Goal: Obtain resource: Obtain resource

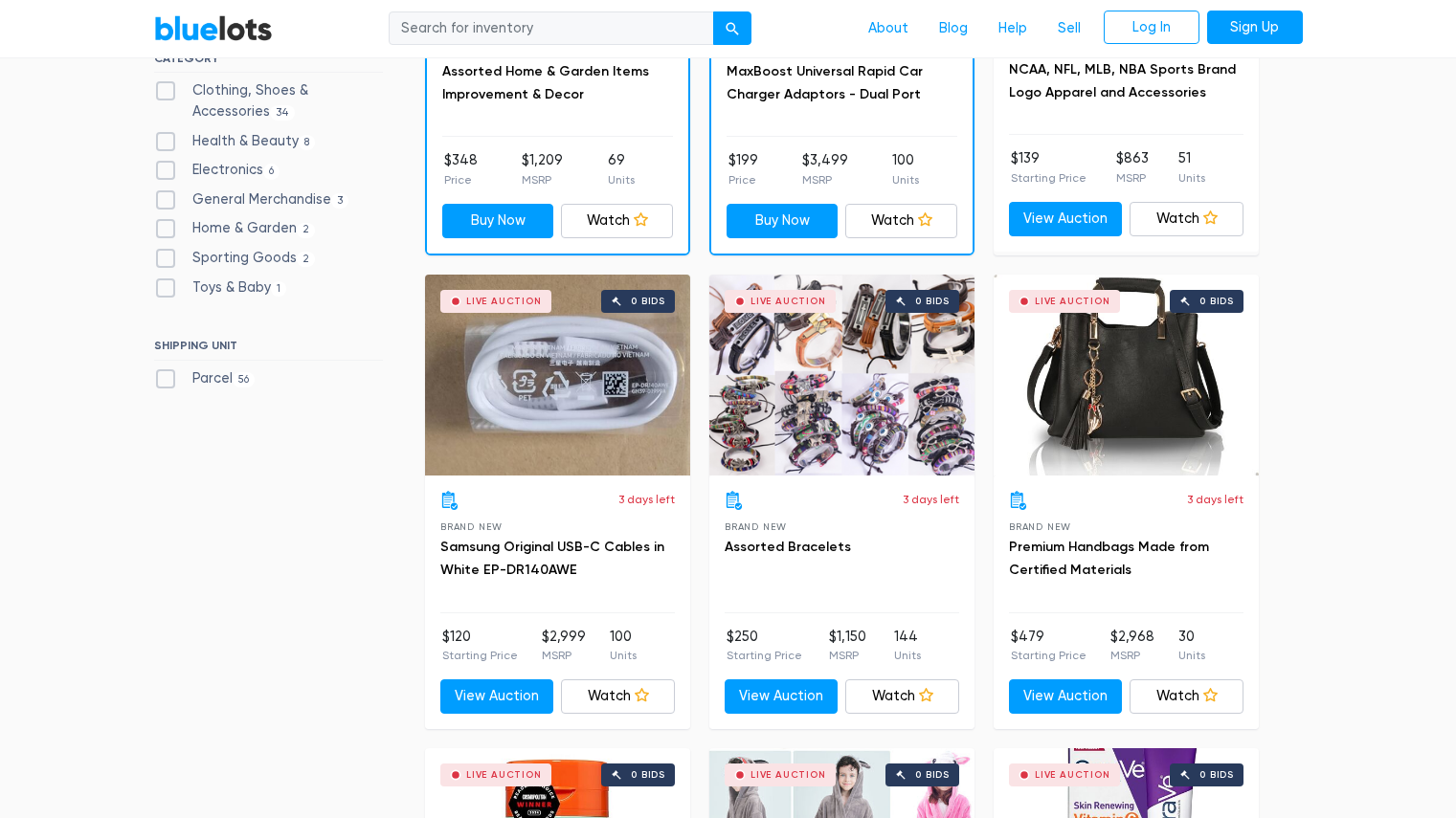
scroll to position [844, 0]
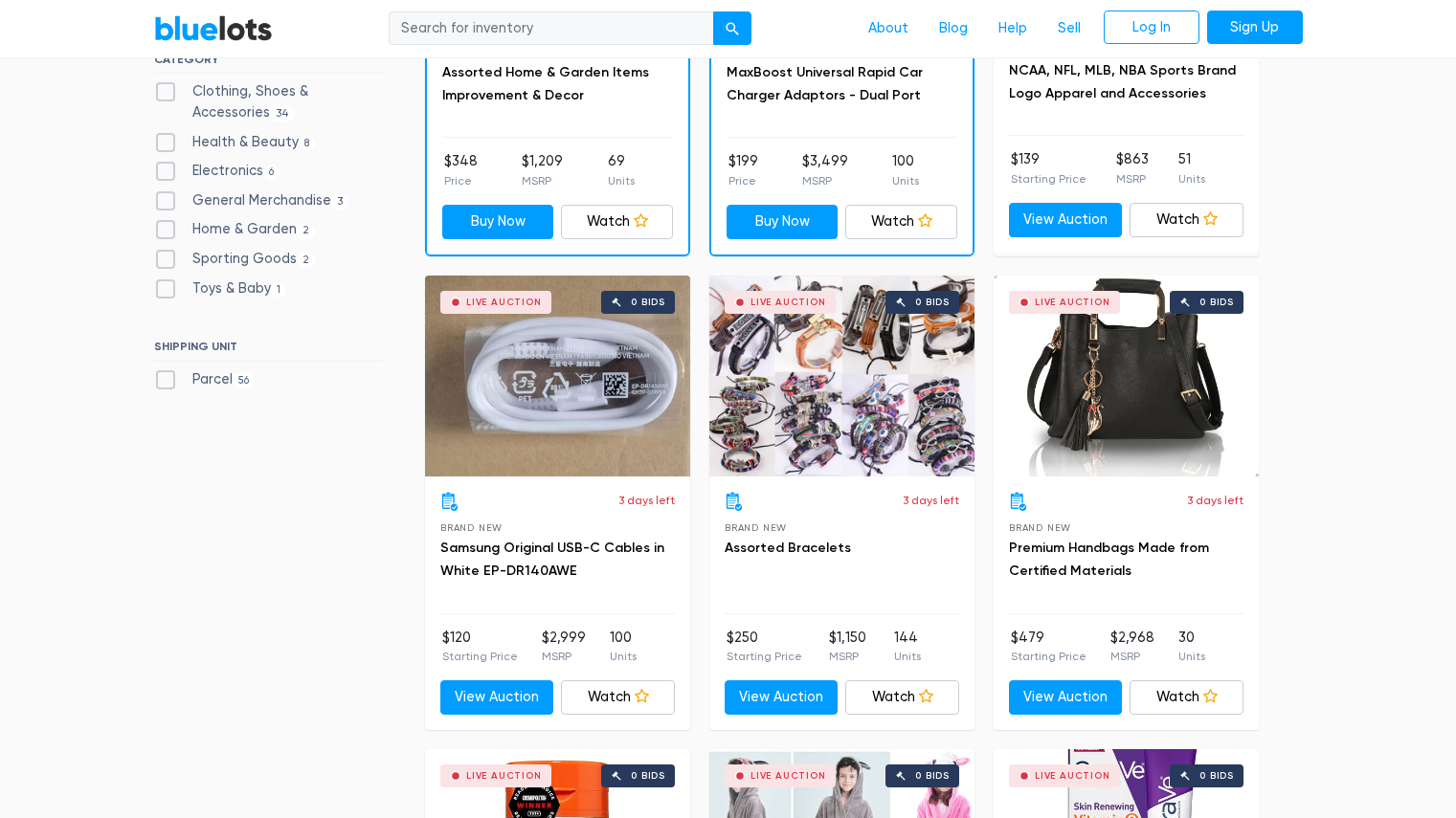
click at [1111, 386] on div "Live Auction 0 bids" at bounding box center [1126, 376] width 265 height 201
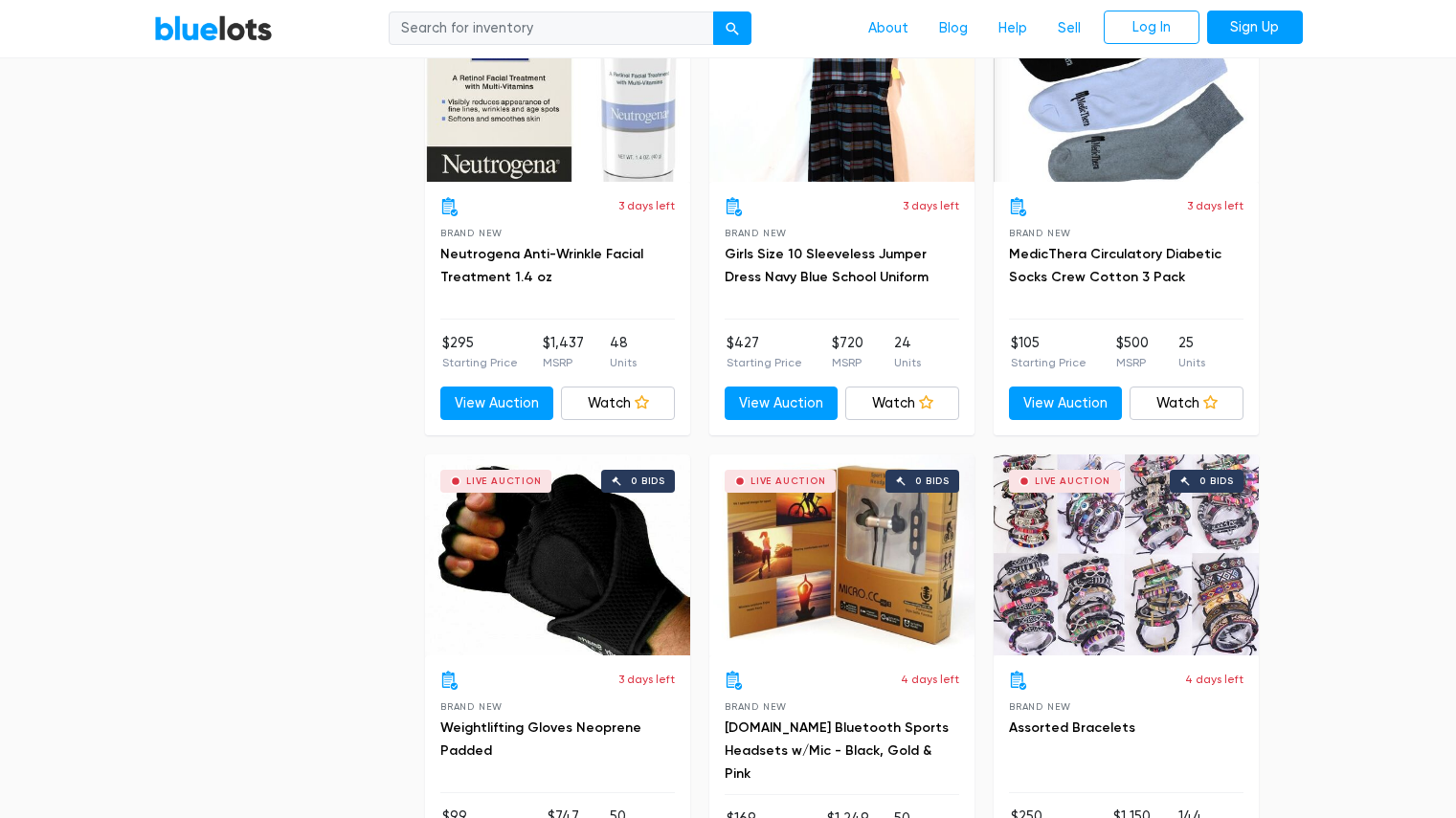
scroll to position [6878, 0]
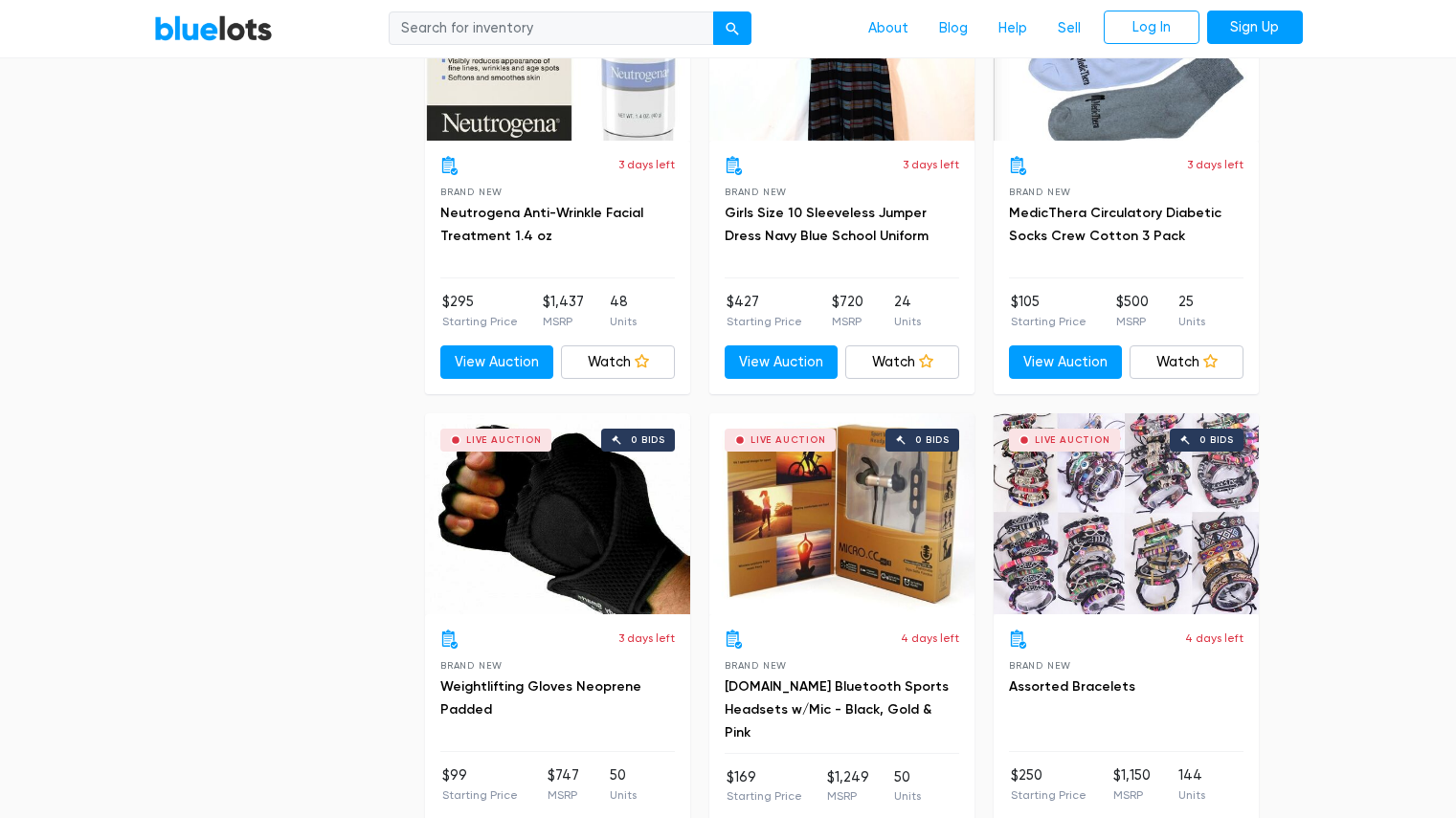
drag, startPoint x: 1364, startPoint y: 591, endPoint x: 1380, endPoint y: 662, distance: 72.8
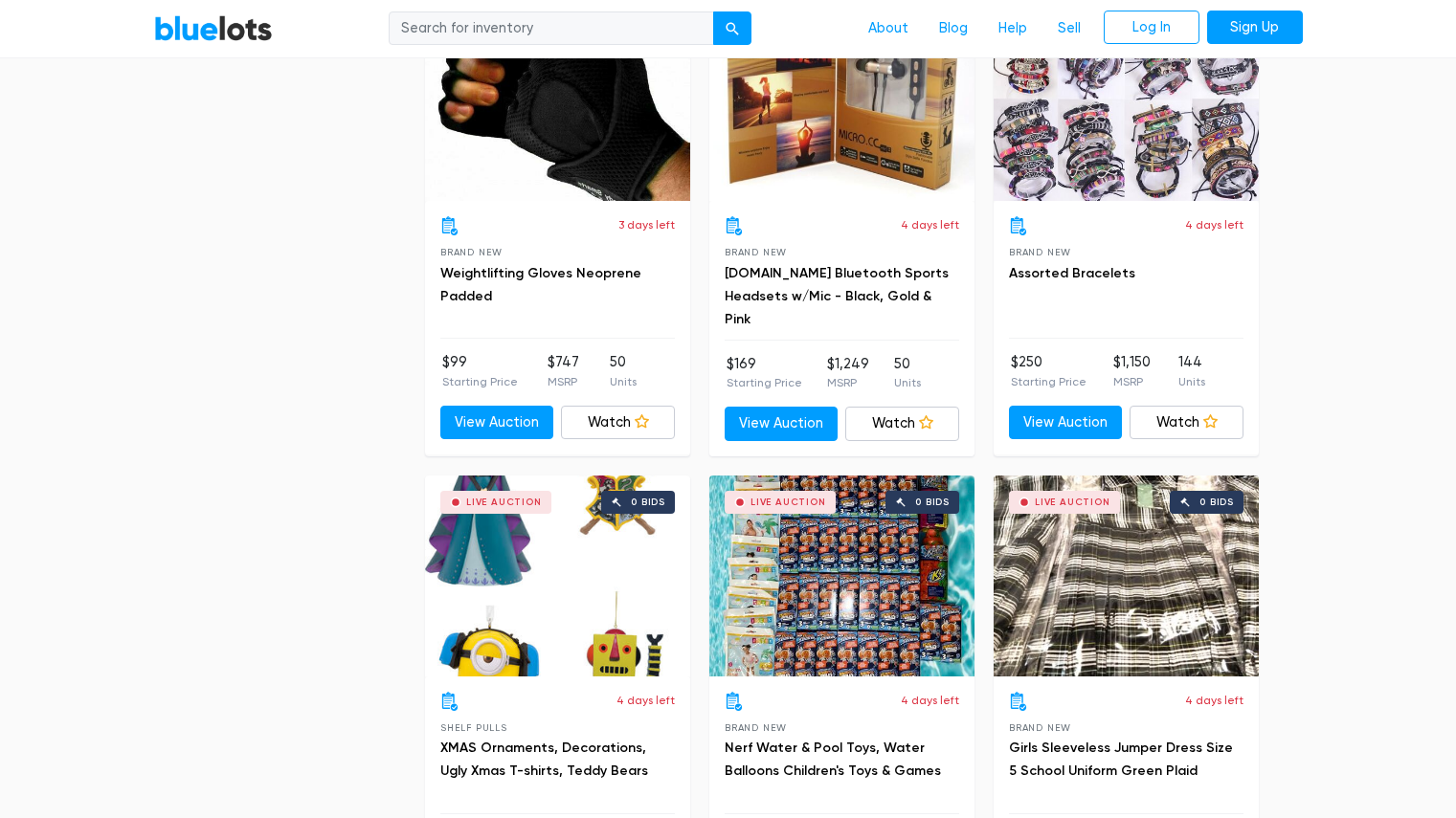
scroll to position [7385, 0]
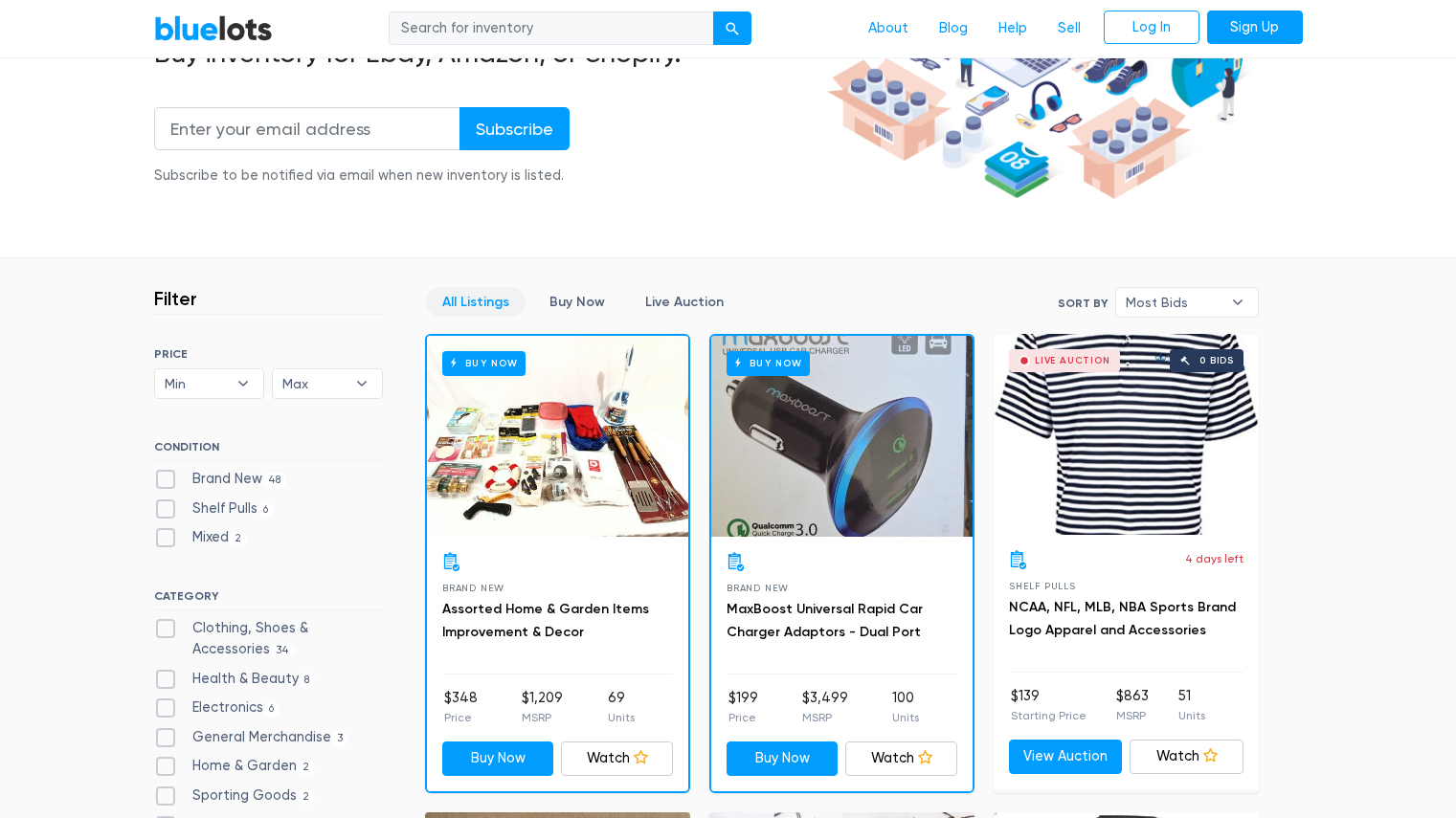
scroll to position [0, 0]
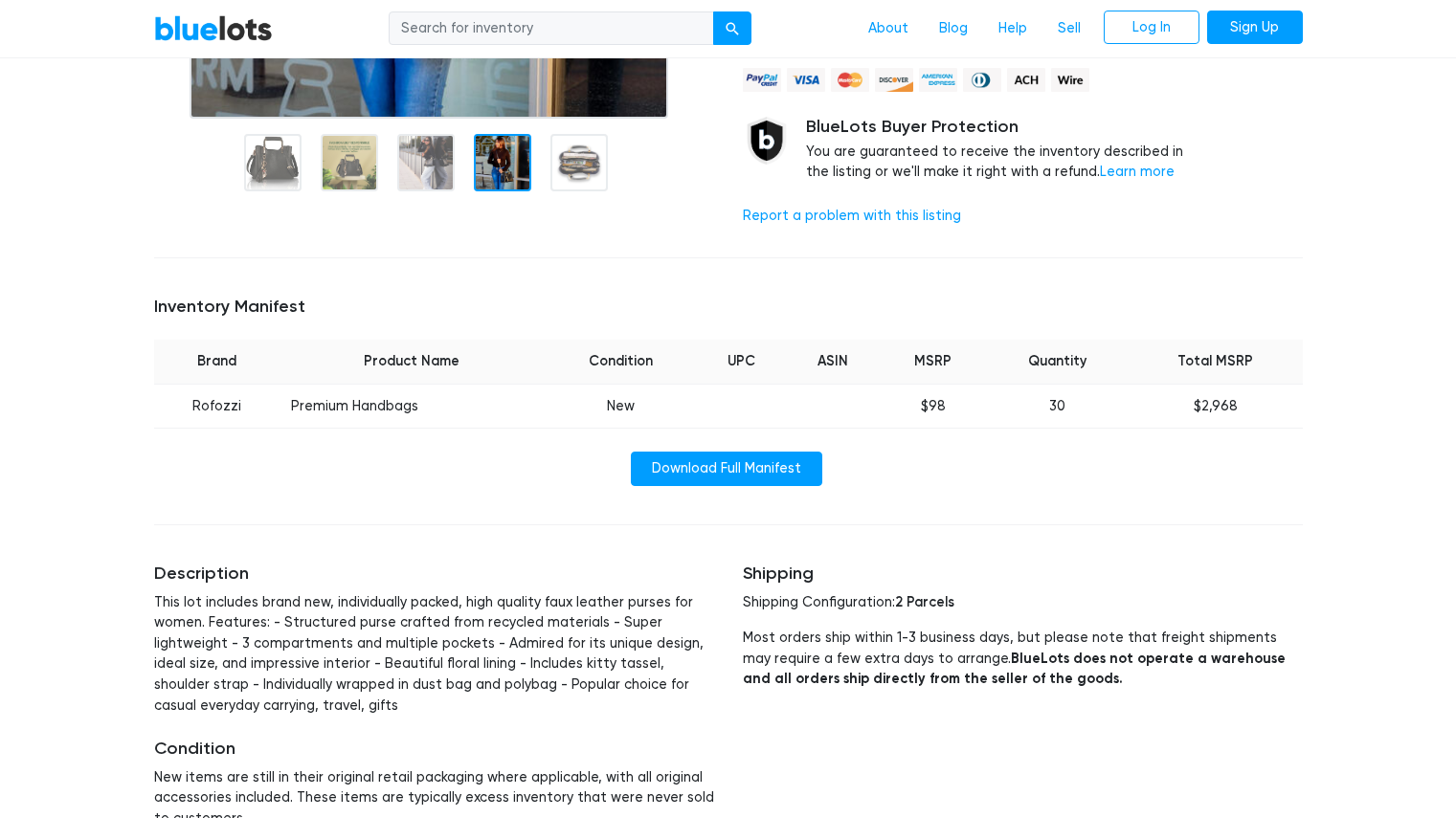
scroll to position [538, 0]
click at [412, 336] on div "Inventory Manifest Brand Product Name Condition UPC ASIN MSRP Quantity Total MS…" at bounding box center [728, 390] width 1177 height 235
click at [404, 352] on th "Product Name" at bounding box center [412, 361] width 264 height 44
click at [726, 461] on link "Download Full Manifest" at bounding box center [726, 468] width 191 height 35
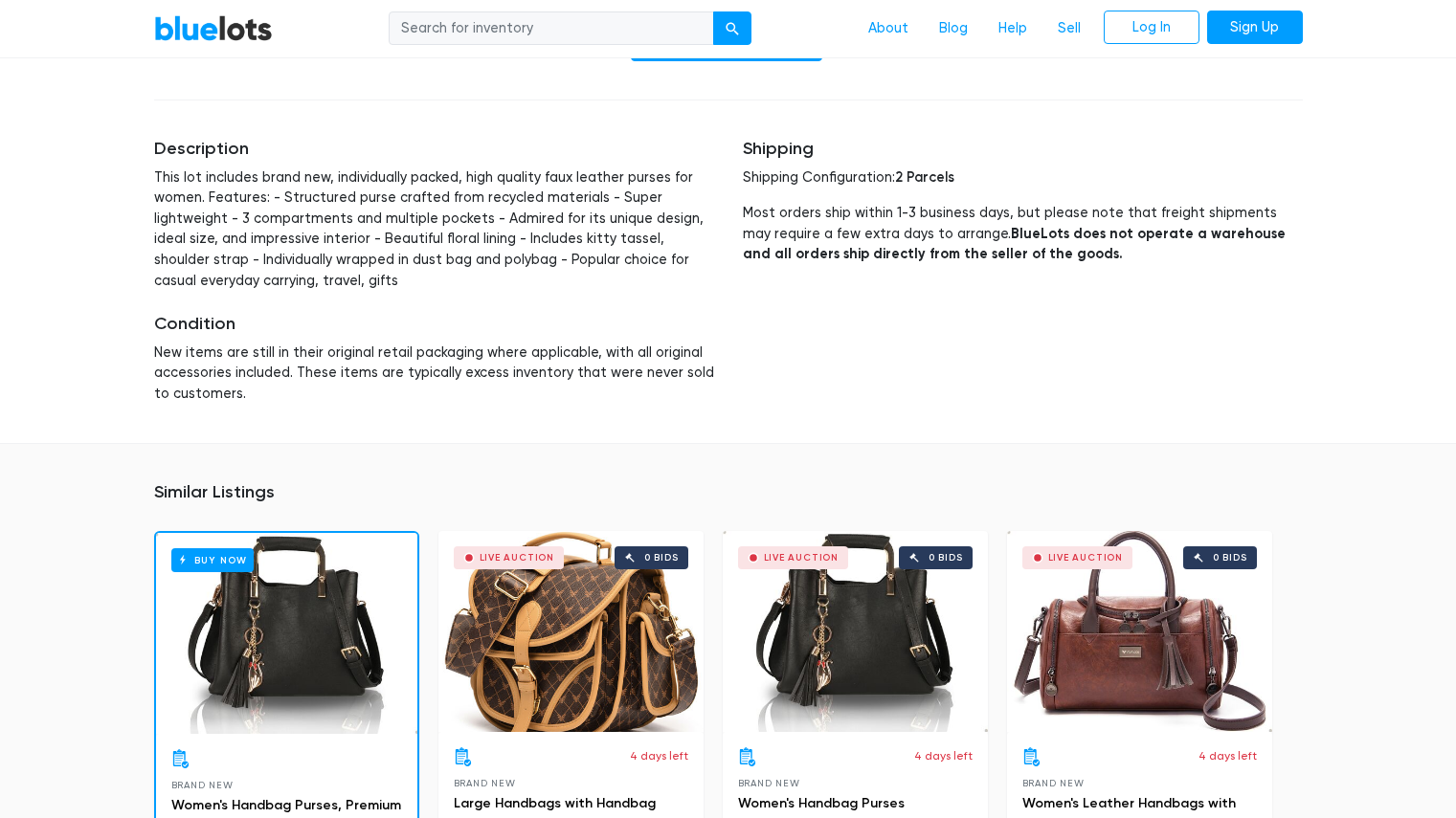
scroll to position [971, 0]
